Goal: Navigation & Orientation: Go to known website

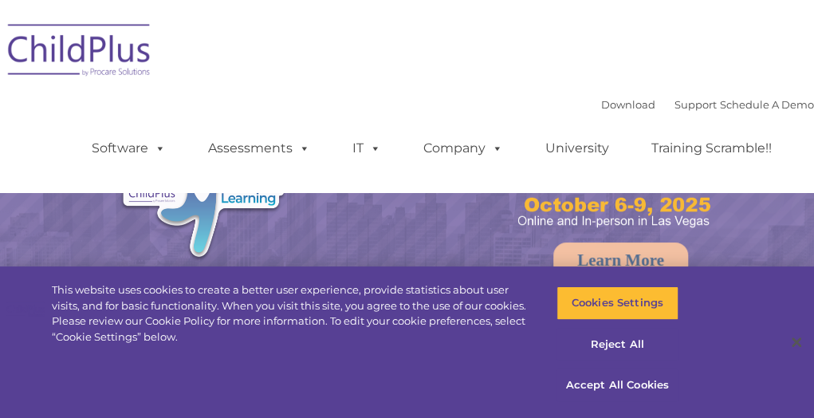
select select "MEDIUM"
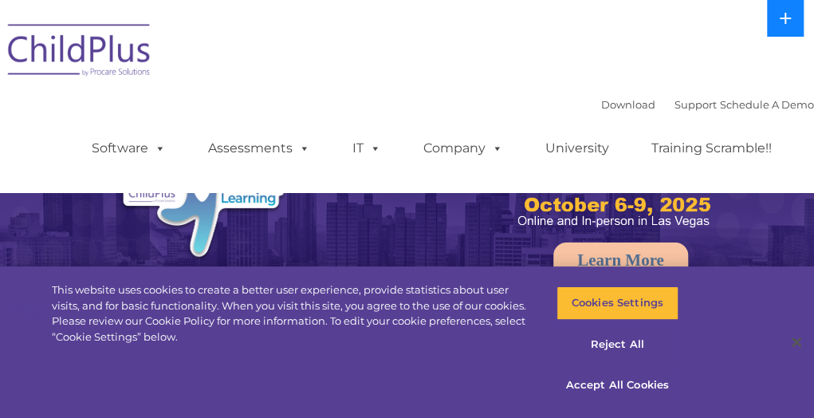
click at [781, 28] on button at bounding box center [785, 18] width 37 height 37
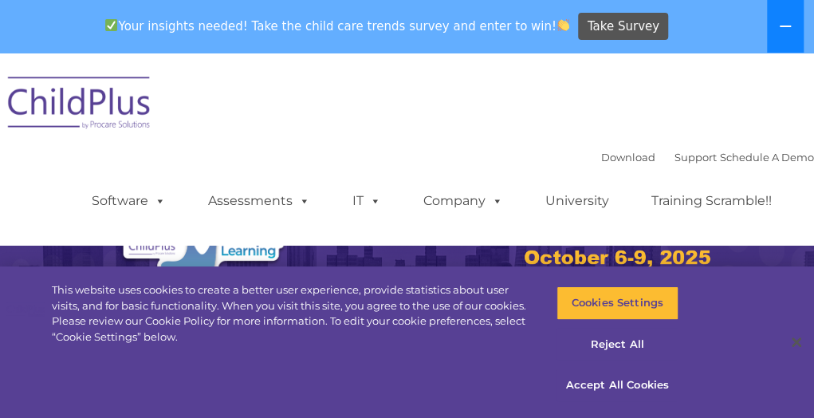
click at [781, 28] on icon at bounding box center [785, 26] width 13 height 13
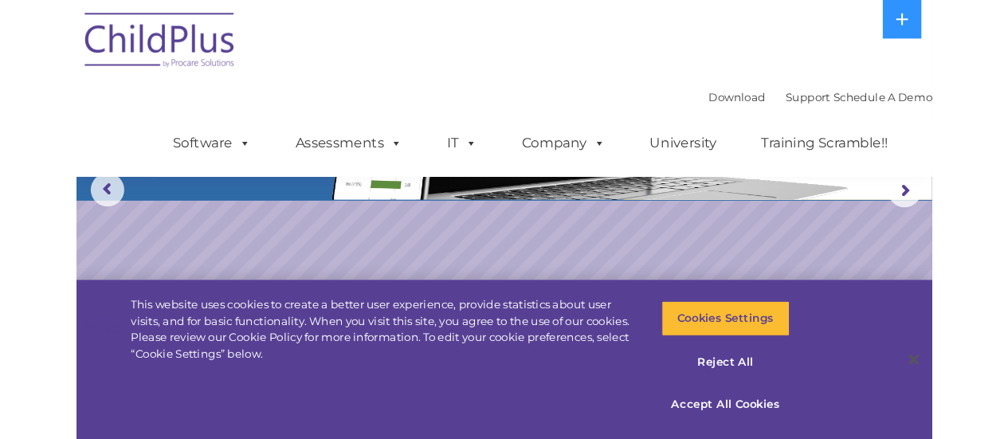
scroll to position [129, 0]
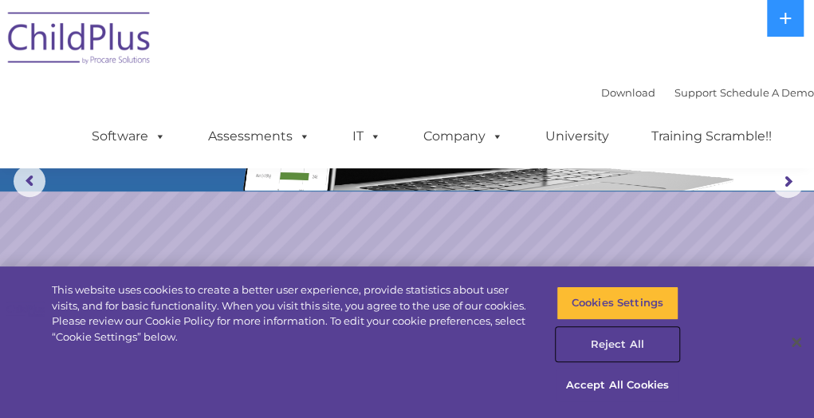
click at [606, 345] on button "Reject All" at bounding box center [617, 344] width 122 height 33
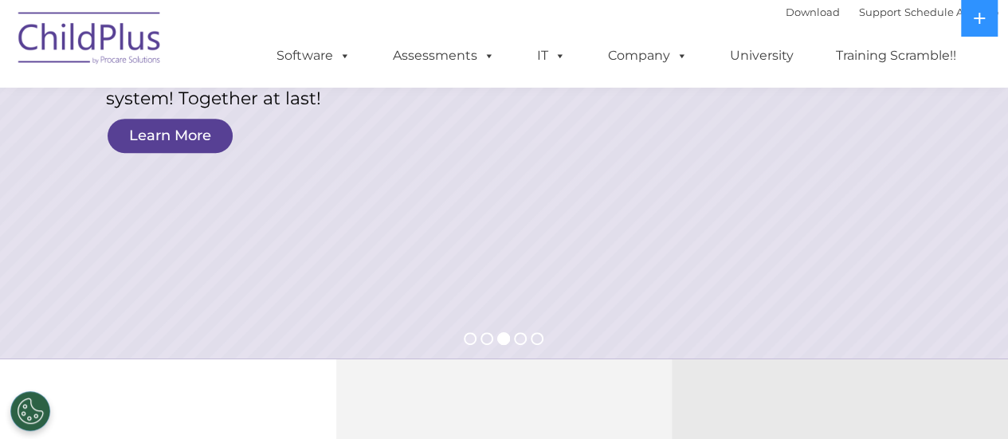
scroll to position [0, 0]
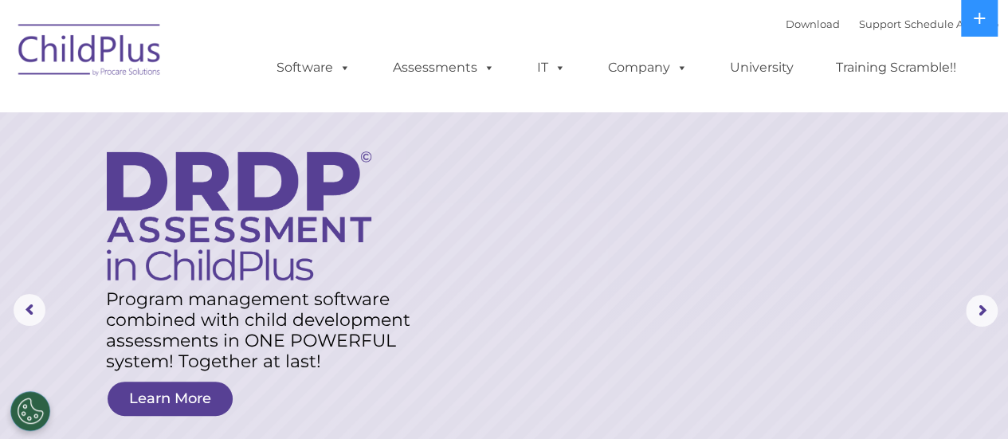
click at [113, 54] on img at bounding box center [89, 53] width 159 height 80
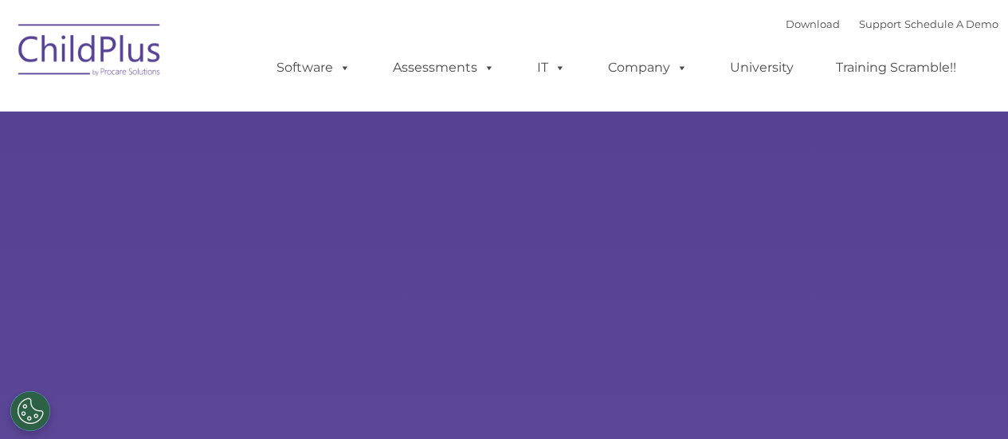
type input ""
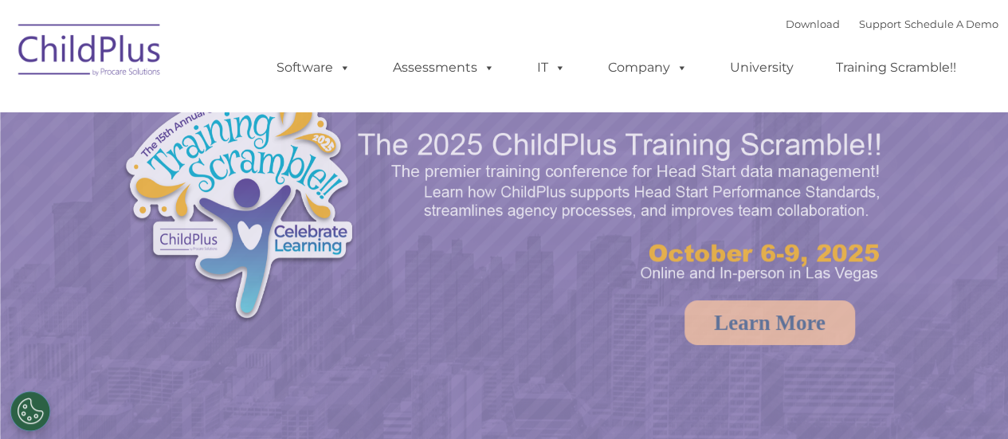
select select "MEDIUM"
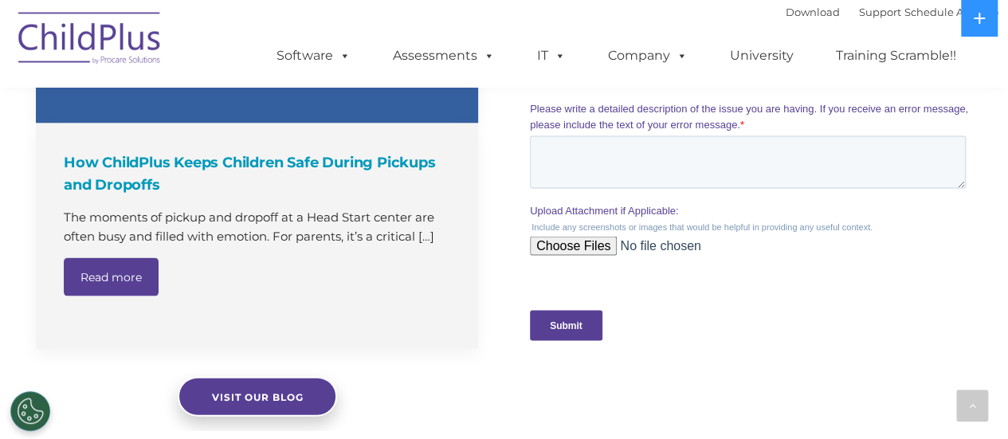
scroll to position [1613, 0]
